Goal: Transaction & Acquisition: Purchase product/service

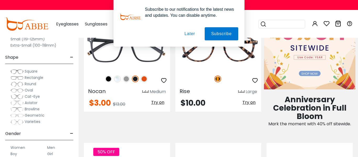
scroll to position [221, 0]
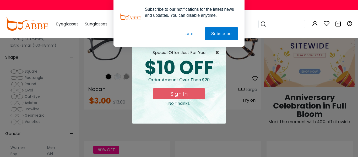
click at [216, 52] on span "×" at bounding box center [218, 53] width 7 height 6
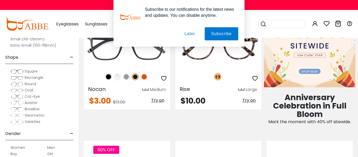
click at [193, 38] on button "Later" at bounding box center [190, 33] width 24 height 13
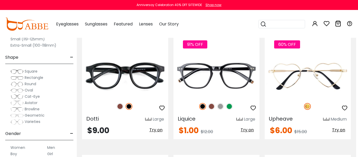
scroll to position [804, 2]
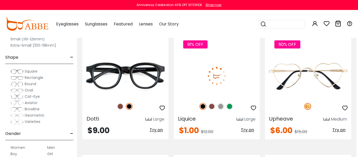
click at [222, 108] on img at bounding box center [220, 106] width 7 height 7
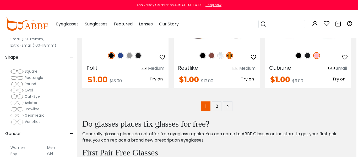
scroll to position [2414, 2]
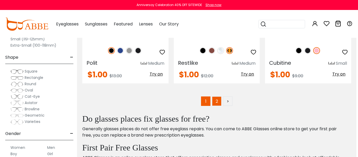
click at [217, 105] on link "2" at bounding box center [216, 100] width 9 height 9
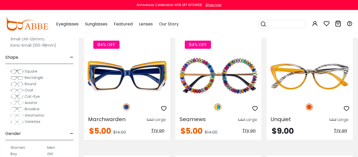
scroll to position [1268, 0]
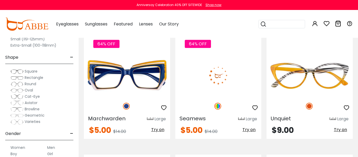
click at [217, 69] on img at bounding box center [218, 75] width 86 height 43
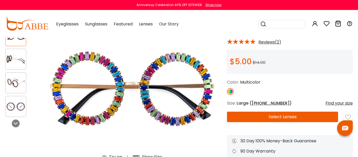
scroll to position [47, 0]
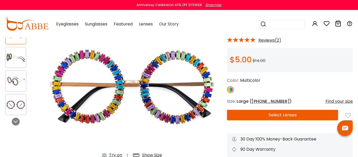
click at [267, 115] on button "Select Lenses" at bounding box center [282, 115] width 111 height 10
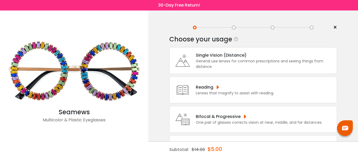
click at [232, 61] on div "General use lenses for common prescriptions and seeing things from distance." at bounding box center [265, 63] width 138 height 11
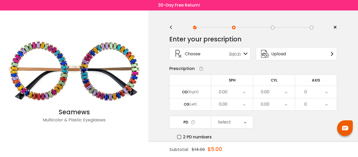
click at [232, 54] on span "Sign In" at bounding box center [236, 54] width 14 height 6
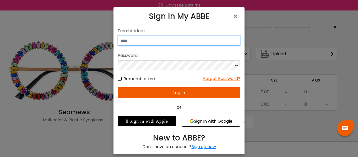
click at [207, 42] on input "email" at bounding box center [179, 41] width 123 height 10
type input "**********"
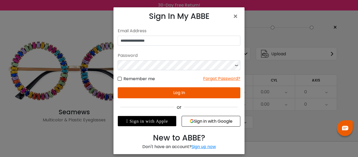
click at [169, 71] on div "Remember me Forgot Password?" at bounding box center [179, 76] width 123 height 12
click at [175, 96] on button "Log In" at bounding box center [179, 92] width 123 height 11
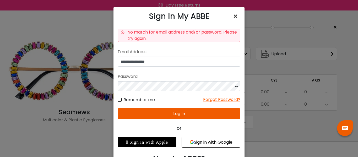
click at [235, 17] on span "×" at bounding box center [237, 16] width 8 height 11
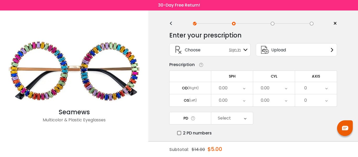
scroll to position [6, 0]
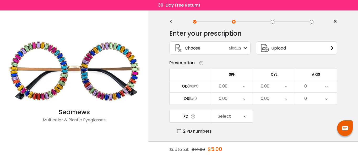
click at [309, 53] on div "Upload" at bounding box center [296, 47] width 81 height 13
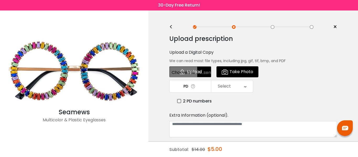
scroll to position [0, 0]
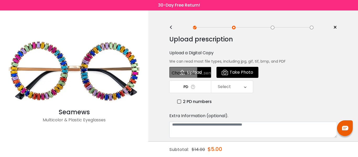
click at [201, 75] on input "file" at bounding box center [190, 72] width 42 height 11
type input "**********"
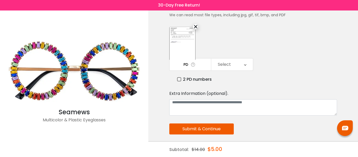
scroll to position [47, 0]
click at [223, 64] on div "Select" at bounding box center [224, 64] width 13 height 10
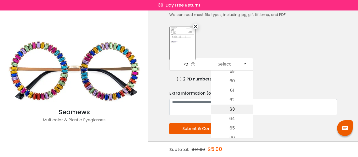
click at [240, 107] on li "63" at bounding box center [232, 109] width 42 height 9
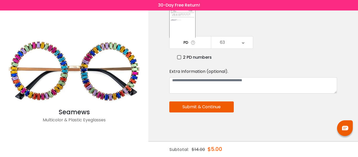
scroll to position [71, 0]
